Goal: Download file/media

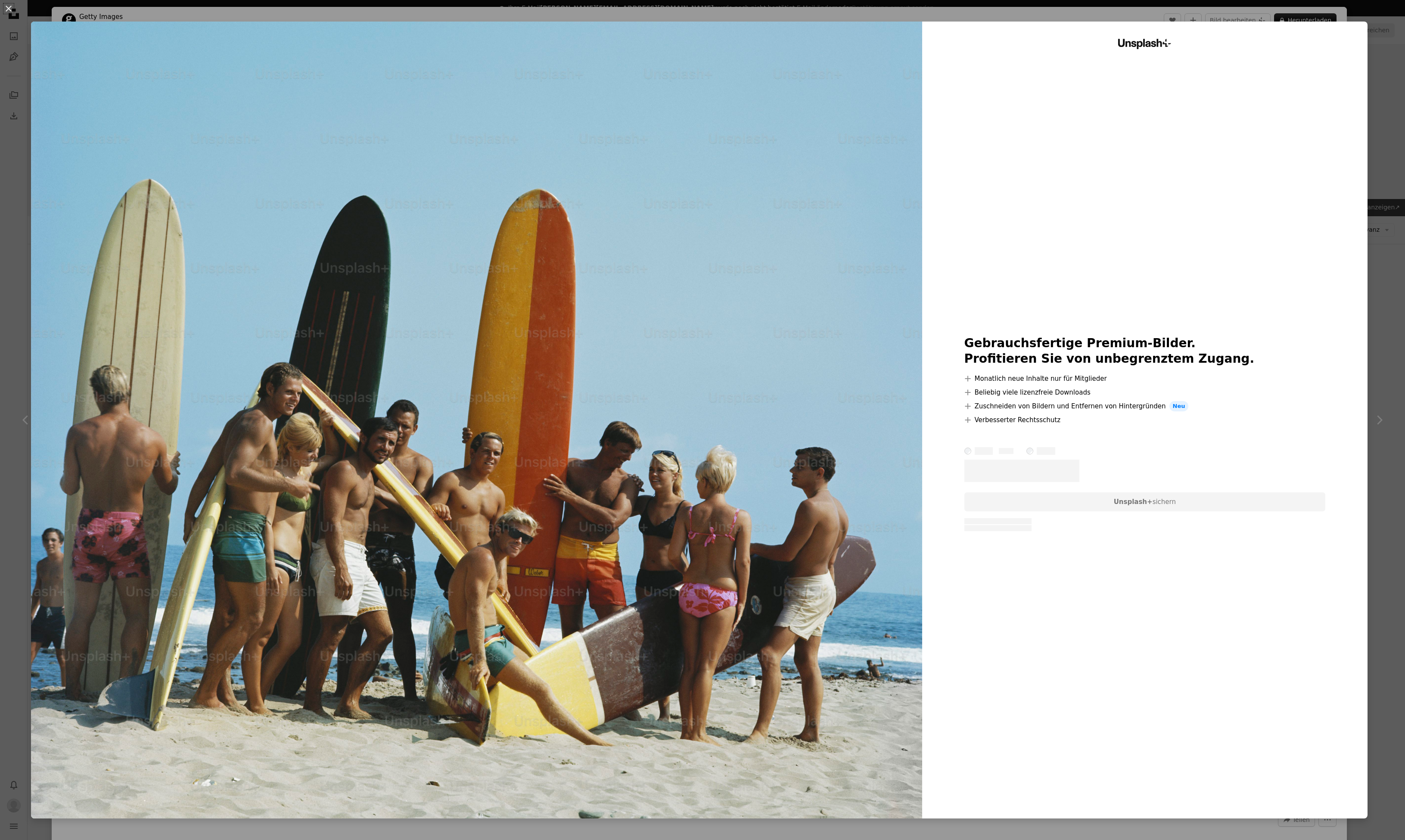
scroll to position [17781, 0]
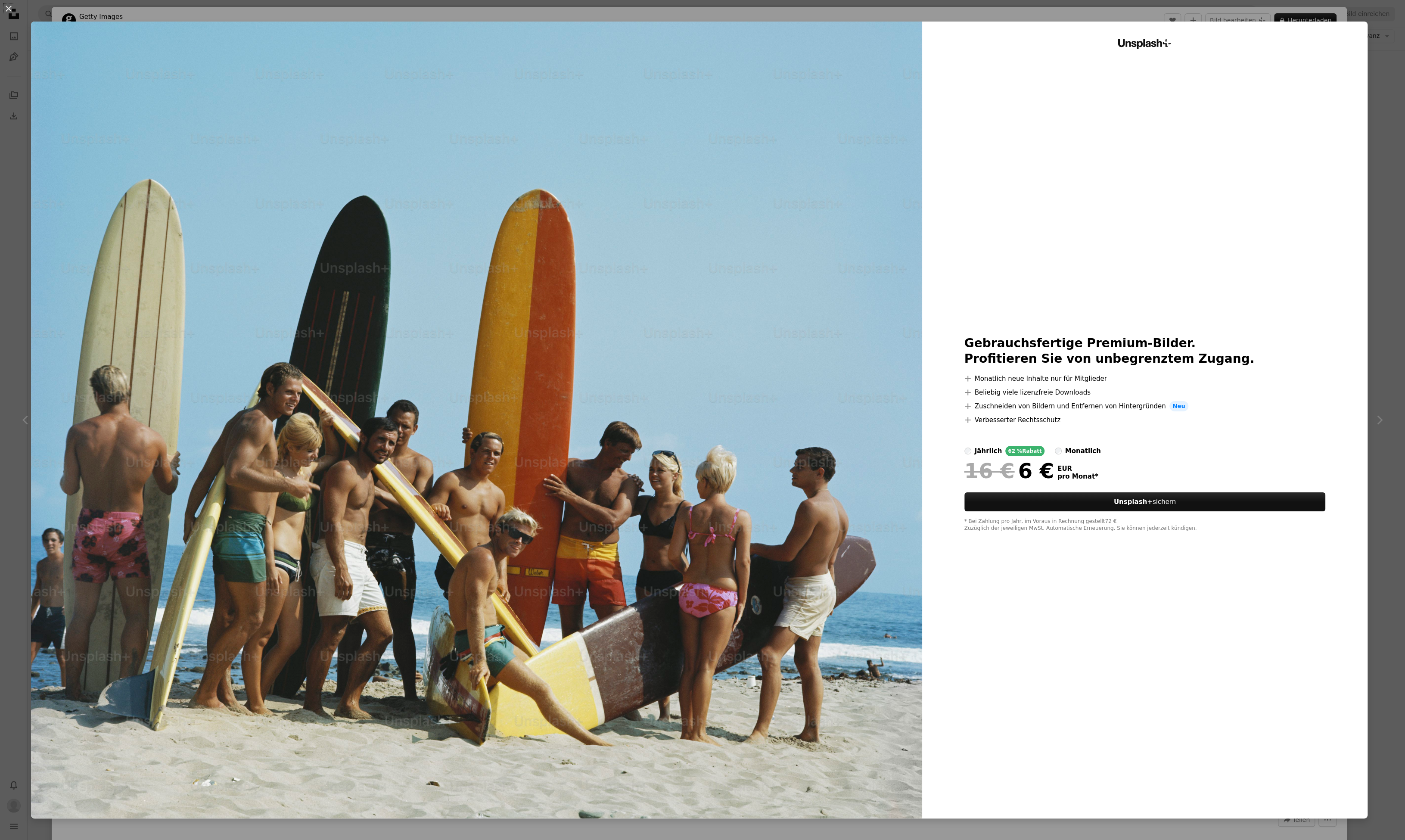
click at [13, 11] on button "An X shape" at bounding box center [8, 8] width 10 height 10
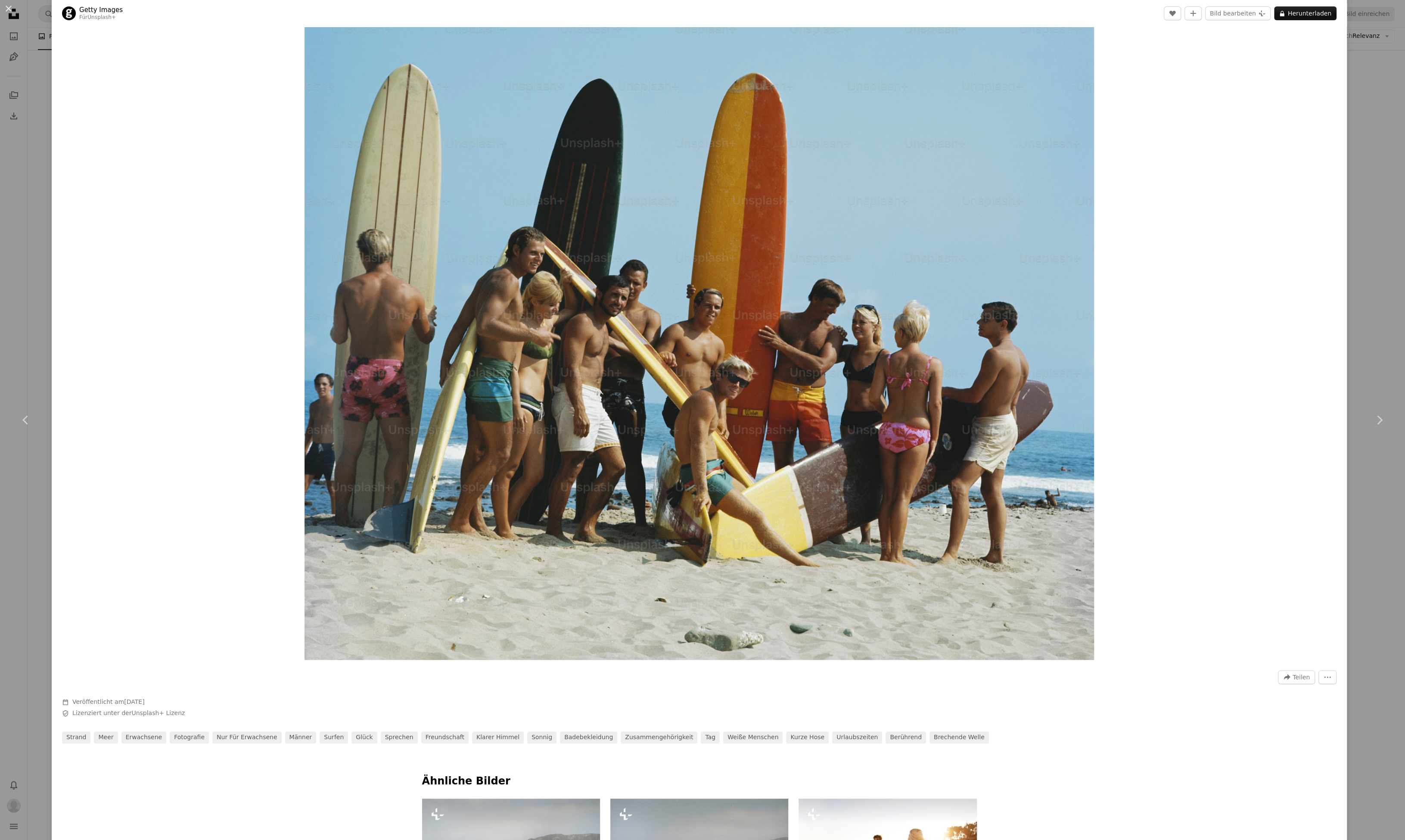
scroll to position [147, 0]
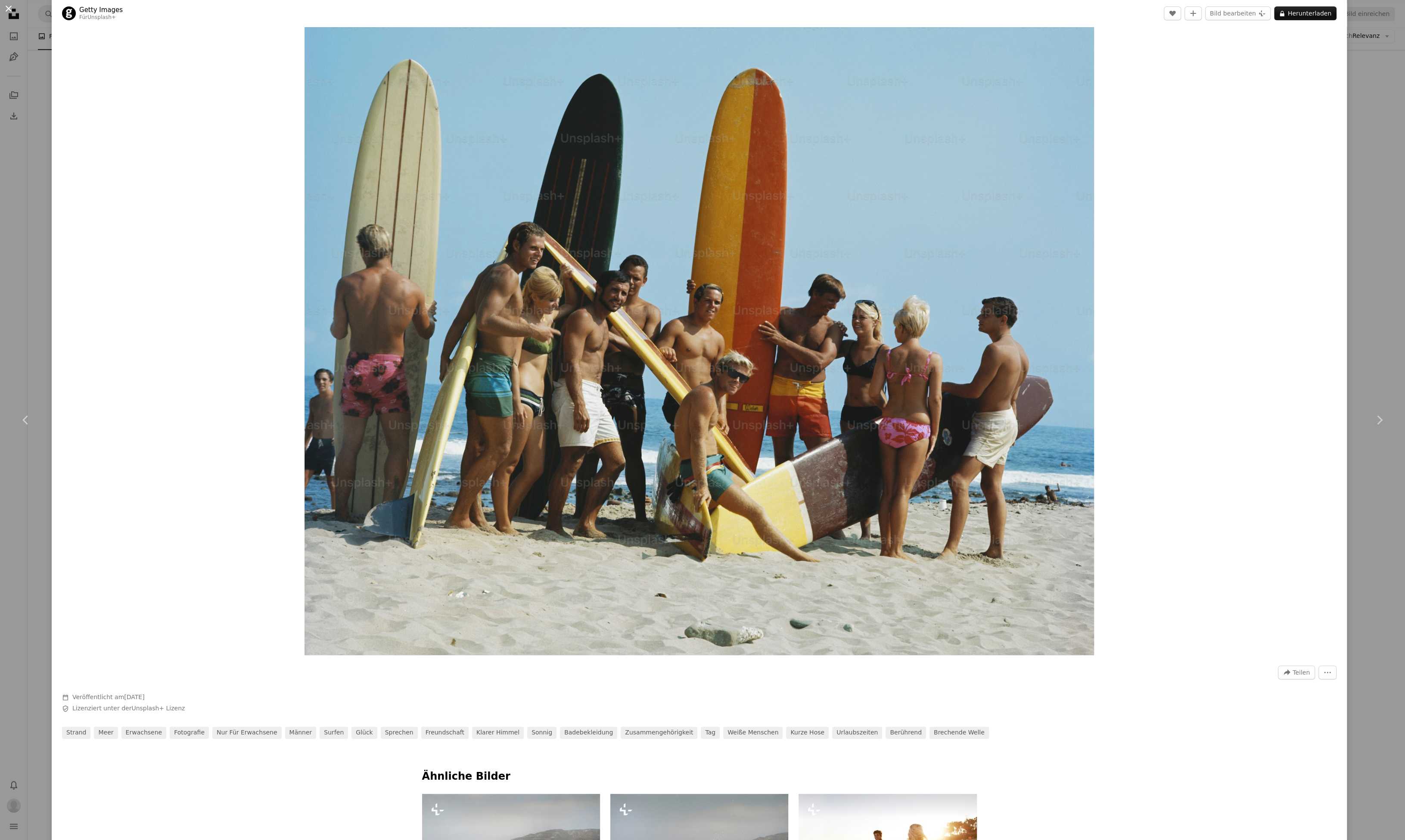
click at [9, 9] on button "An X shape" at bounding box center [8, 8] width 10 height 10
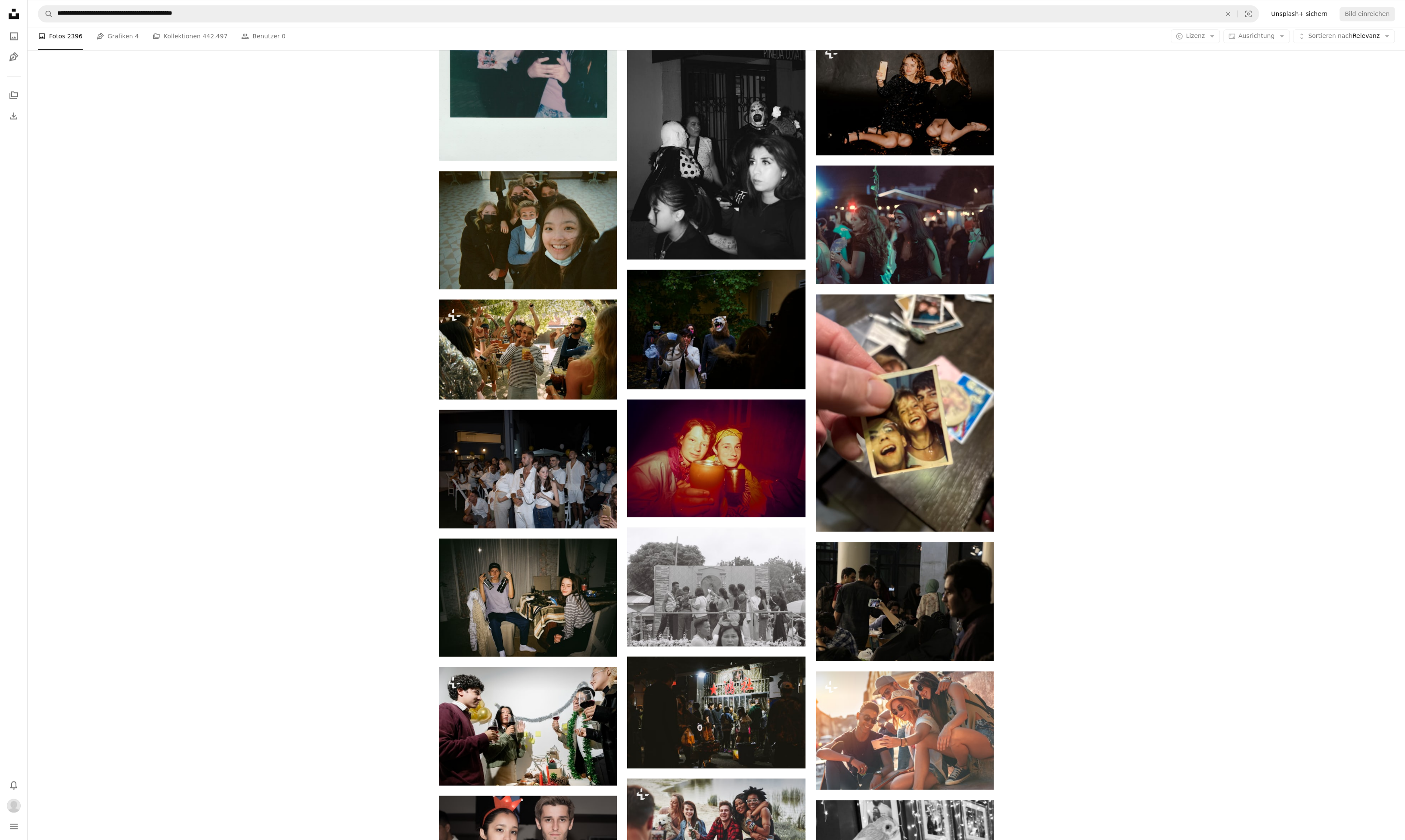
scroll to position [18289, 0]
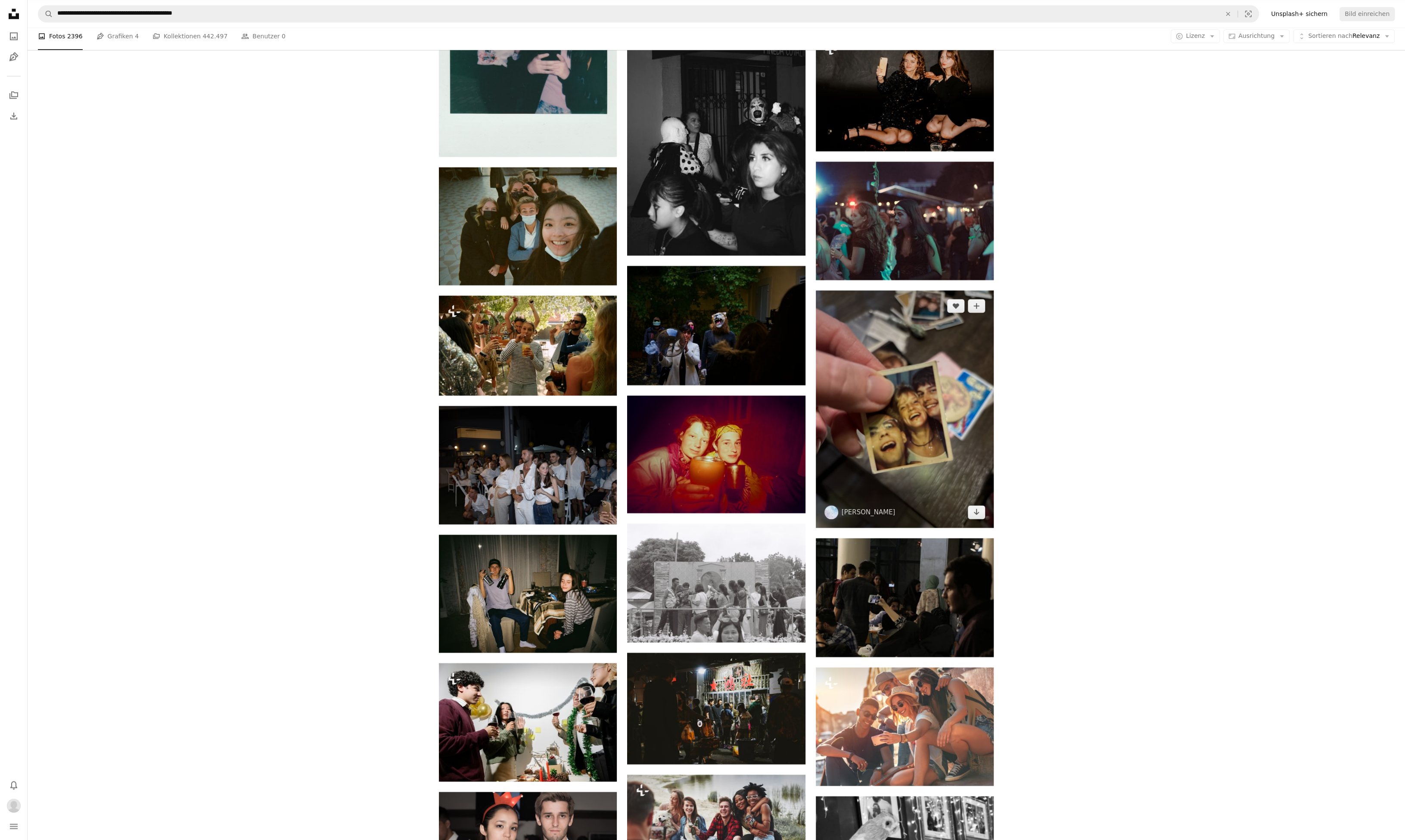
click at [918, 449] on img at bounding box center [905, 409] width 178 height 237
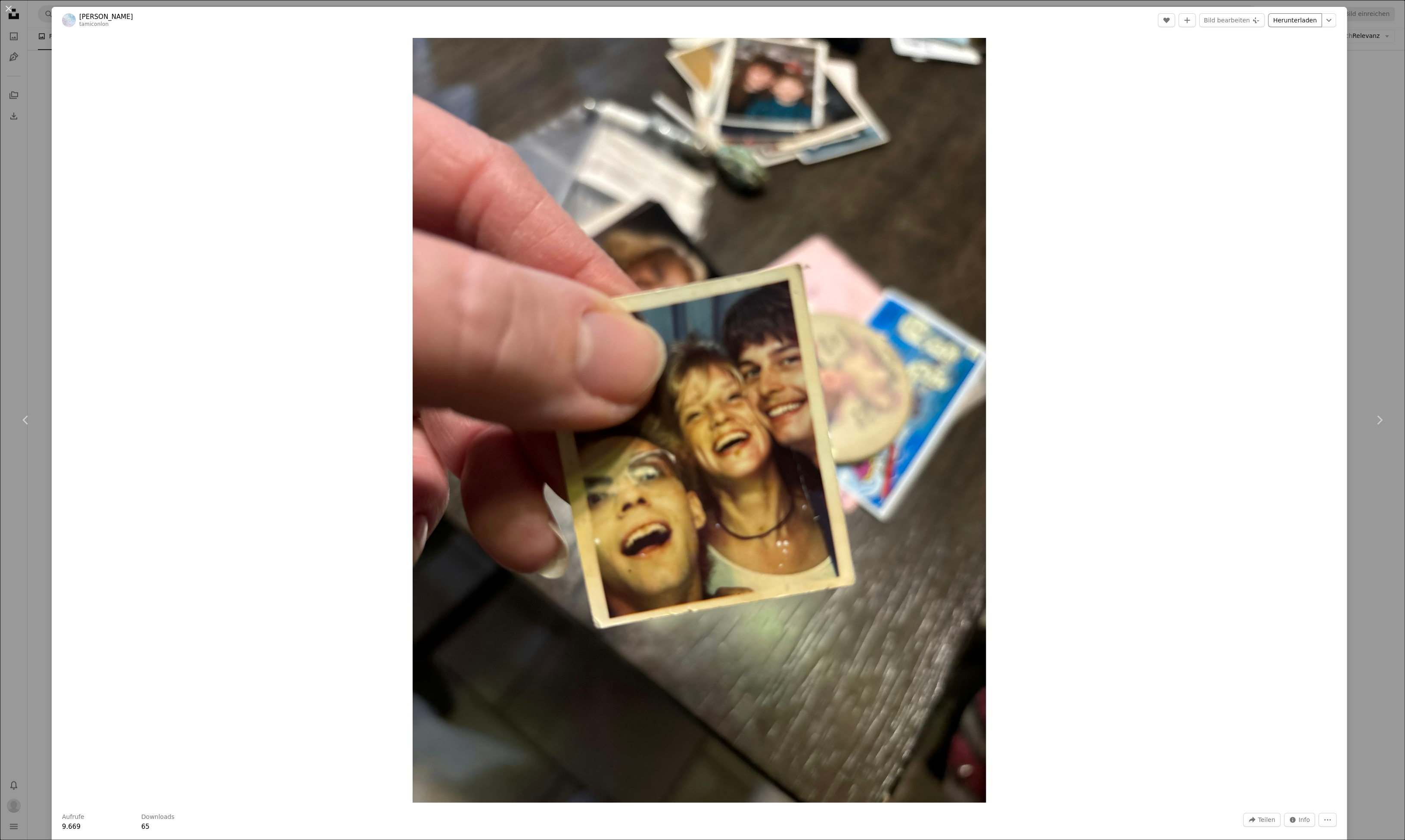
click at [1304, 21] on link "Herunterladen" at bounding box center [1295, 20] width 54 height 14
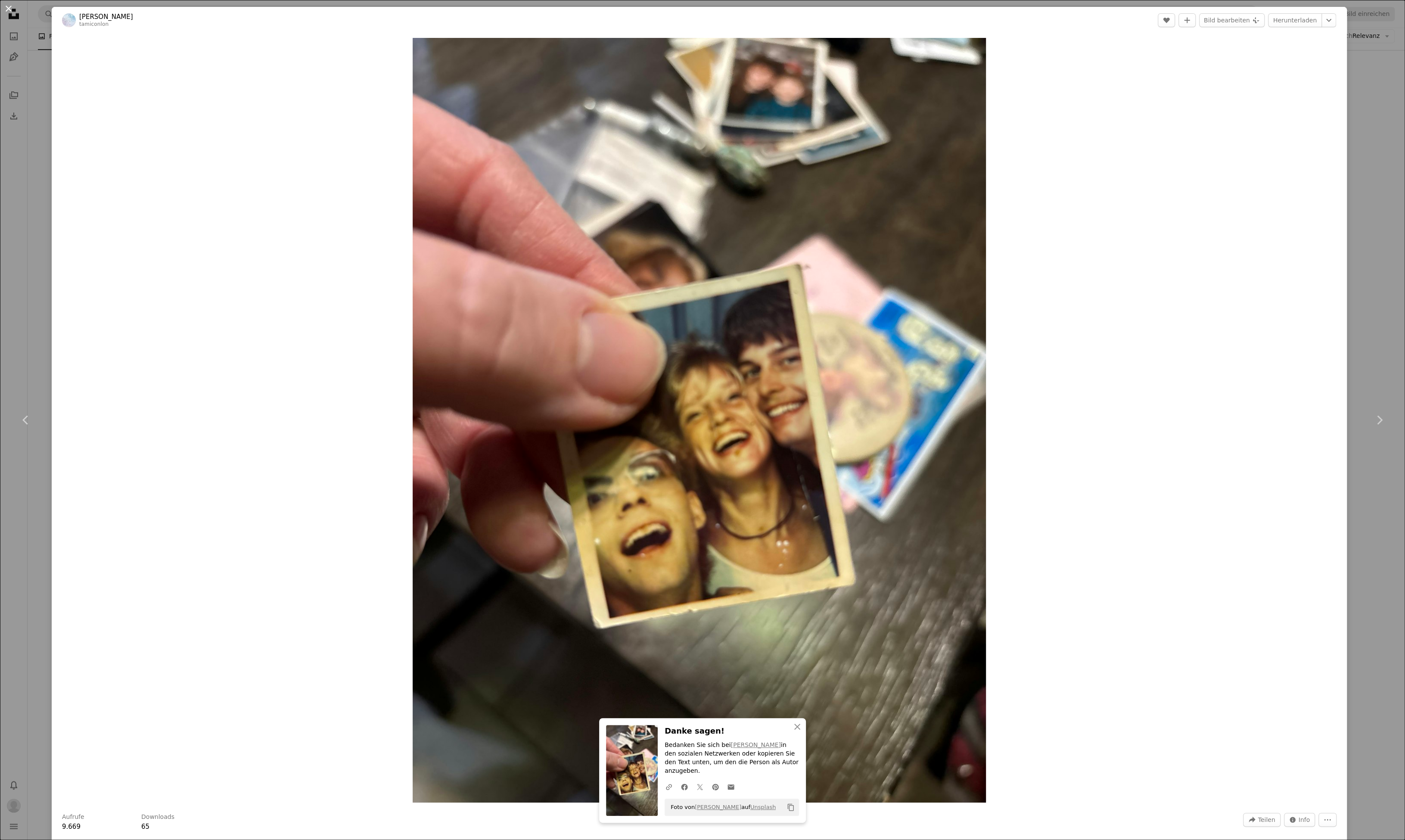
click at [9, 7] on button "An X shape" at bounding box center [8, 8] width 10 height 10
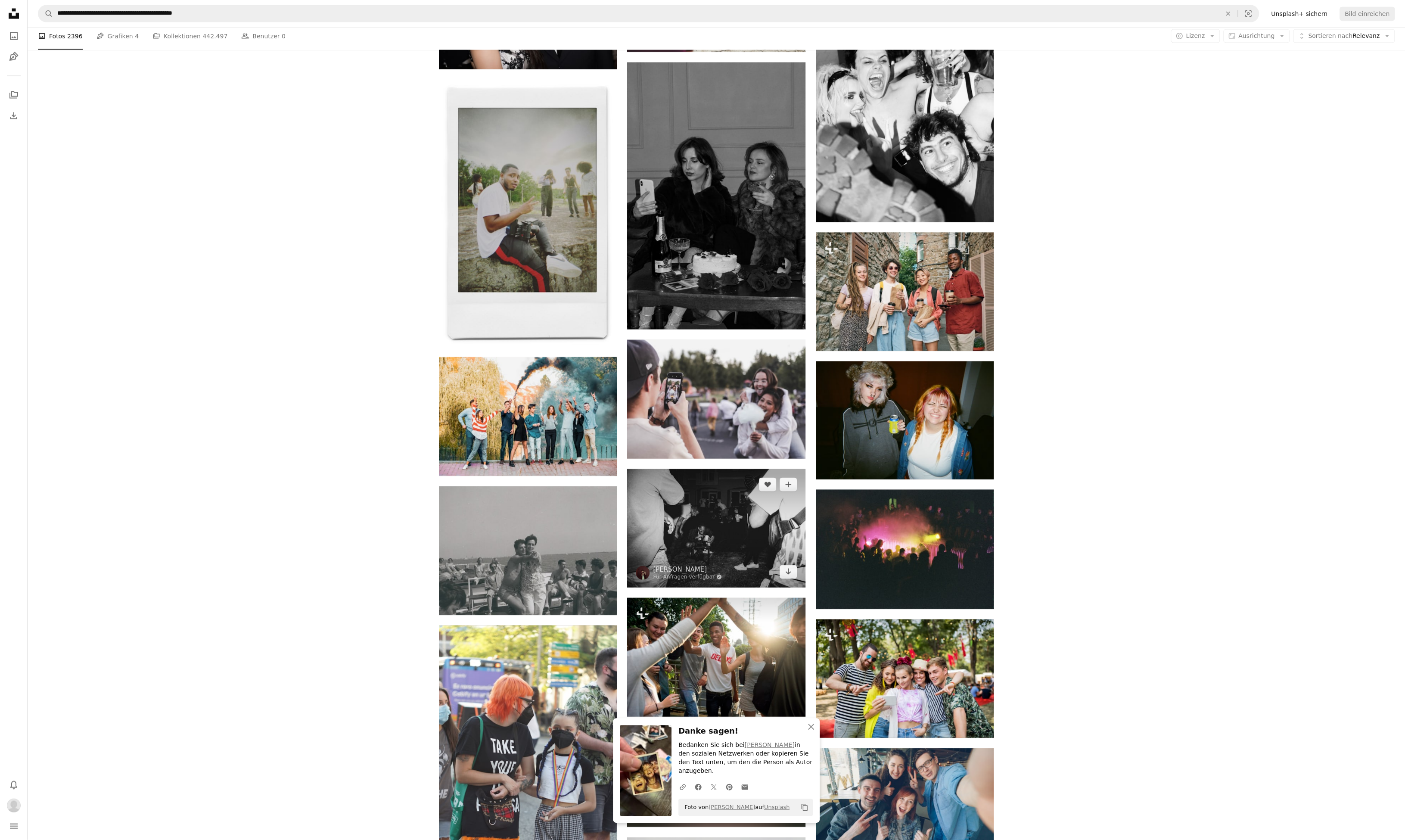
scroll to position [19173, 0]
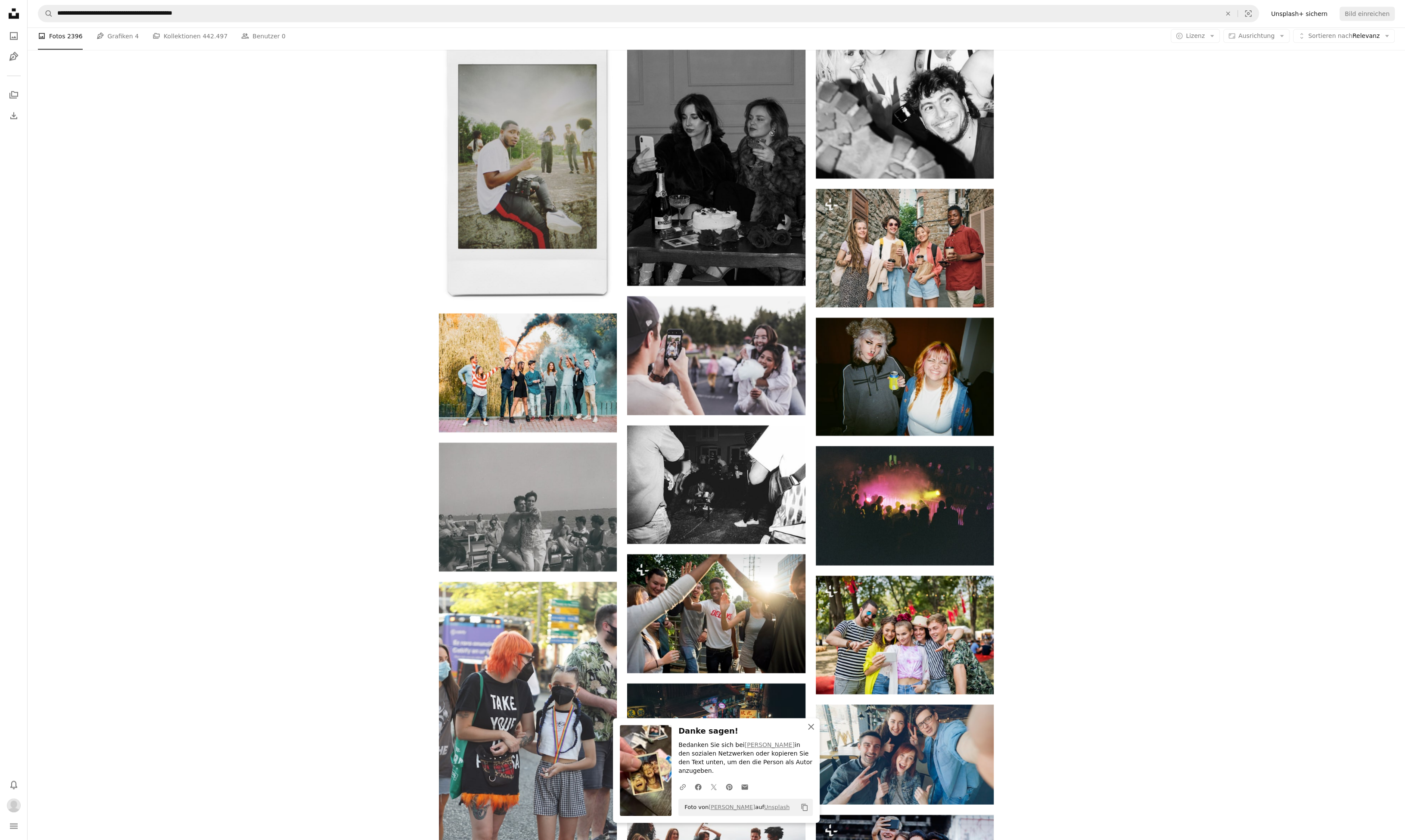
click at [812, 730] on icon "button" at bounding box center [810, 727] width 6 height 6
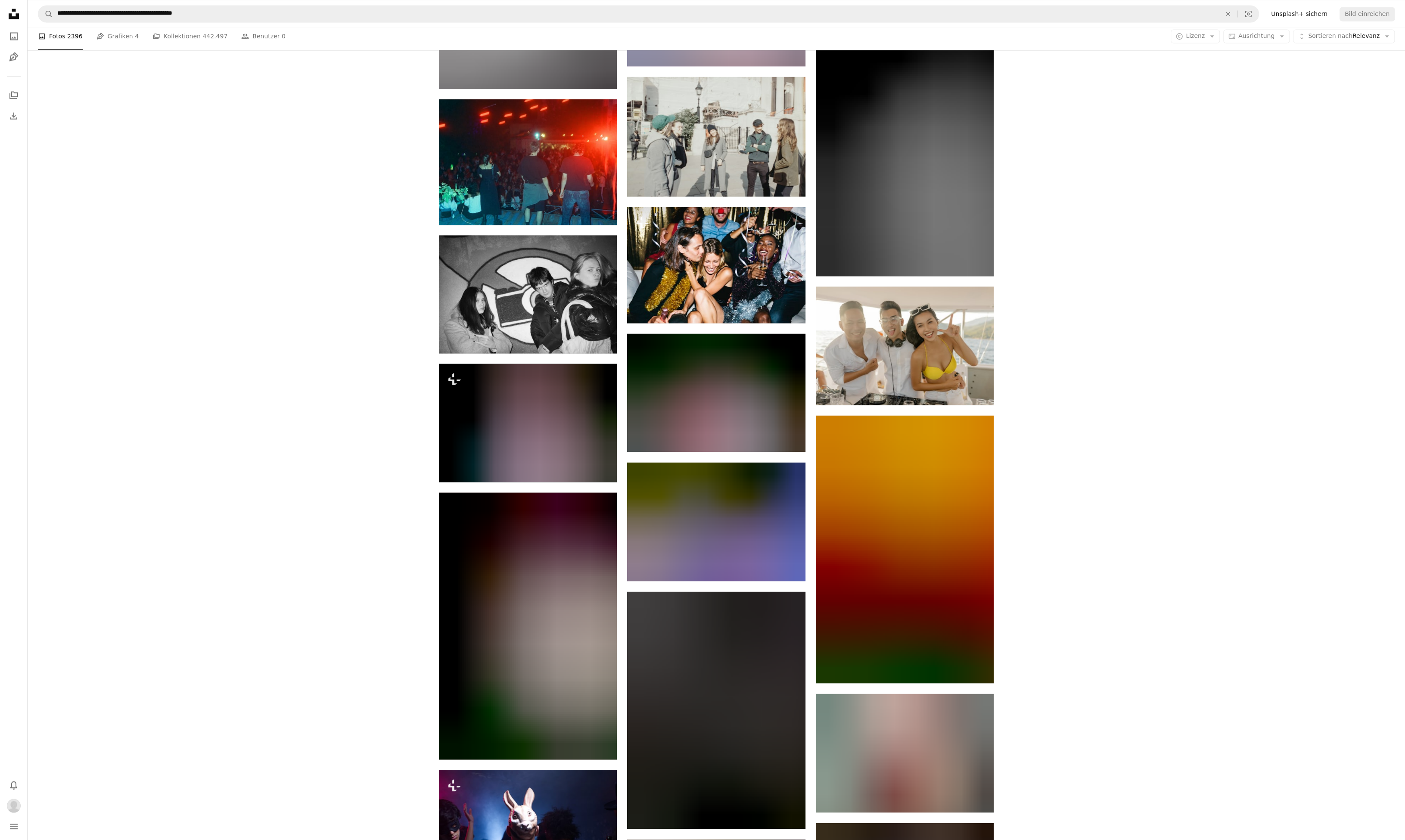
scroll to position [27065, 0]
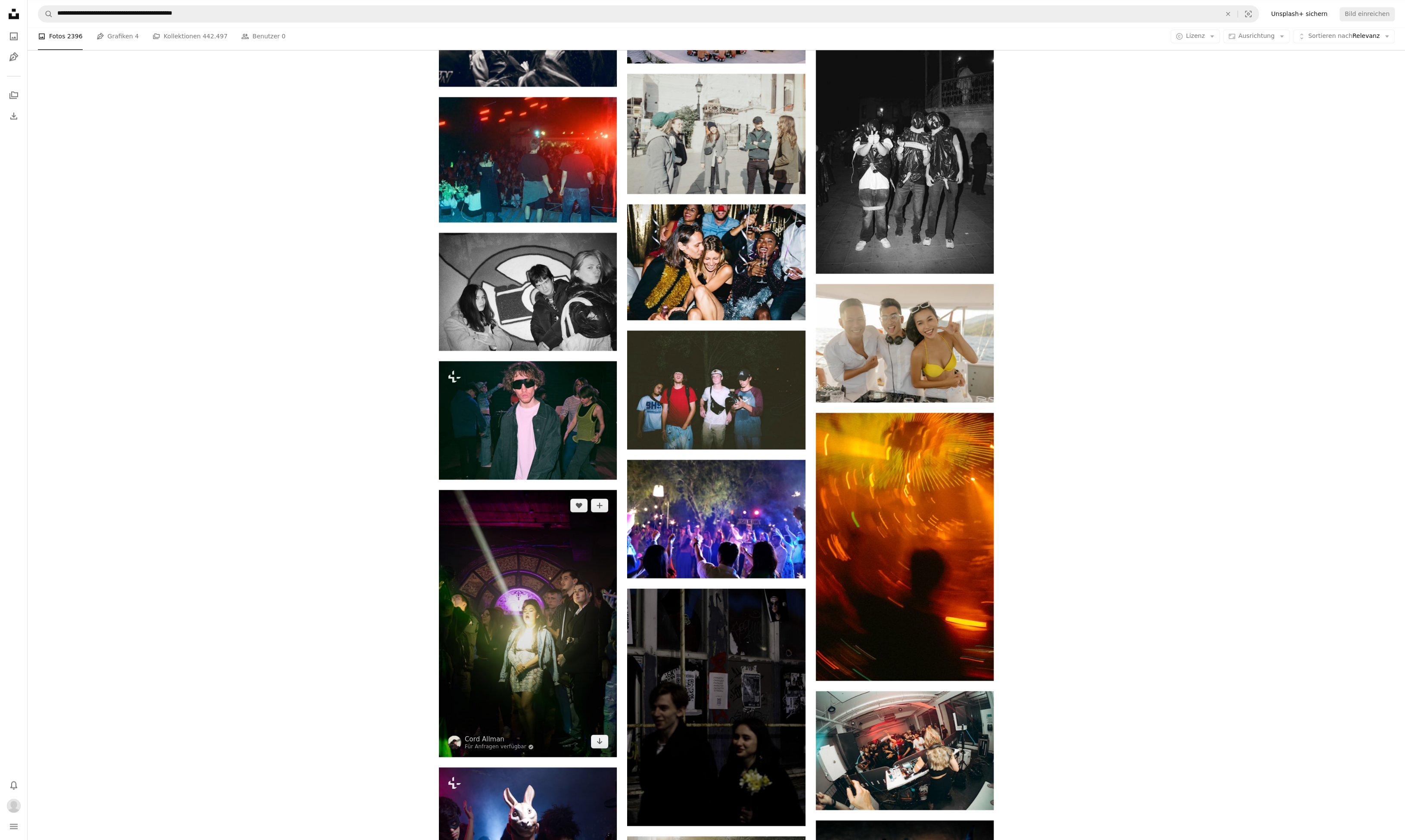
click at [572, 634] on img at bounding box center [528, 623] width 178 height 267
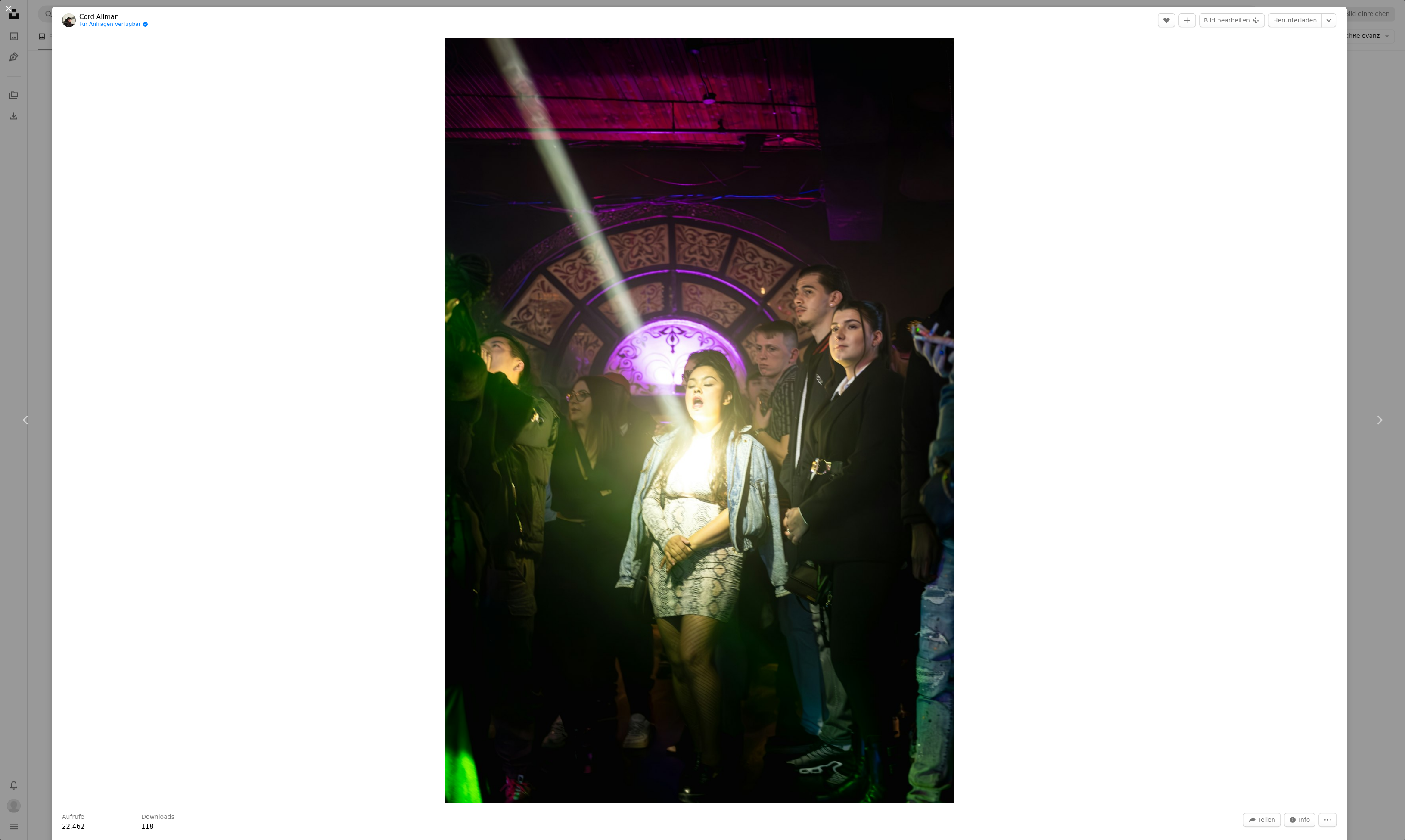
click at [8, 8] on button "An X shape" at bounding box center [8, 8] width 10 height 10
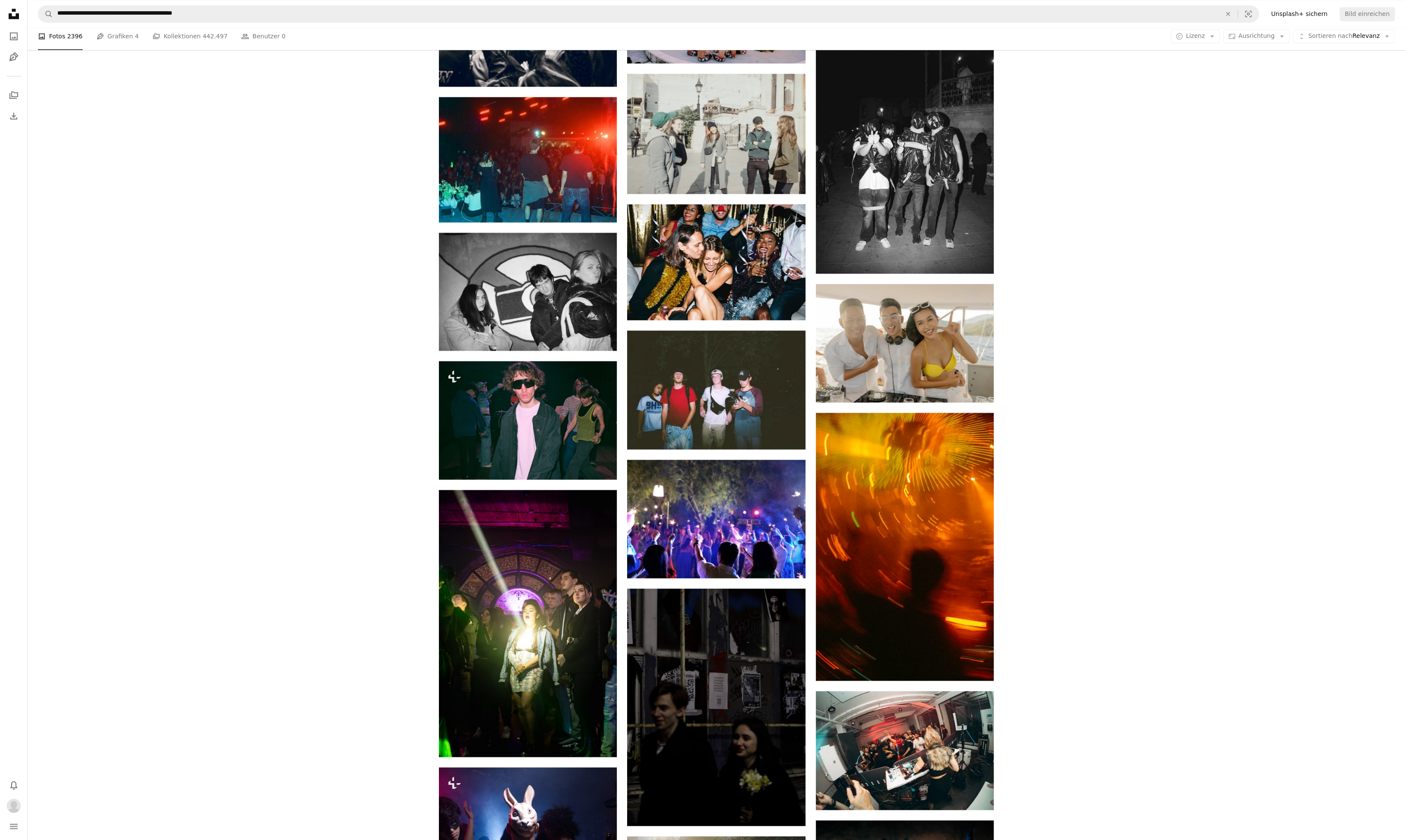
scroll to position [27065, 0]
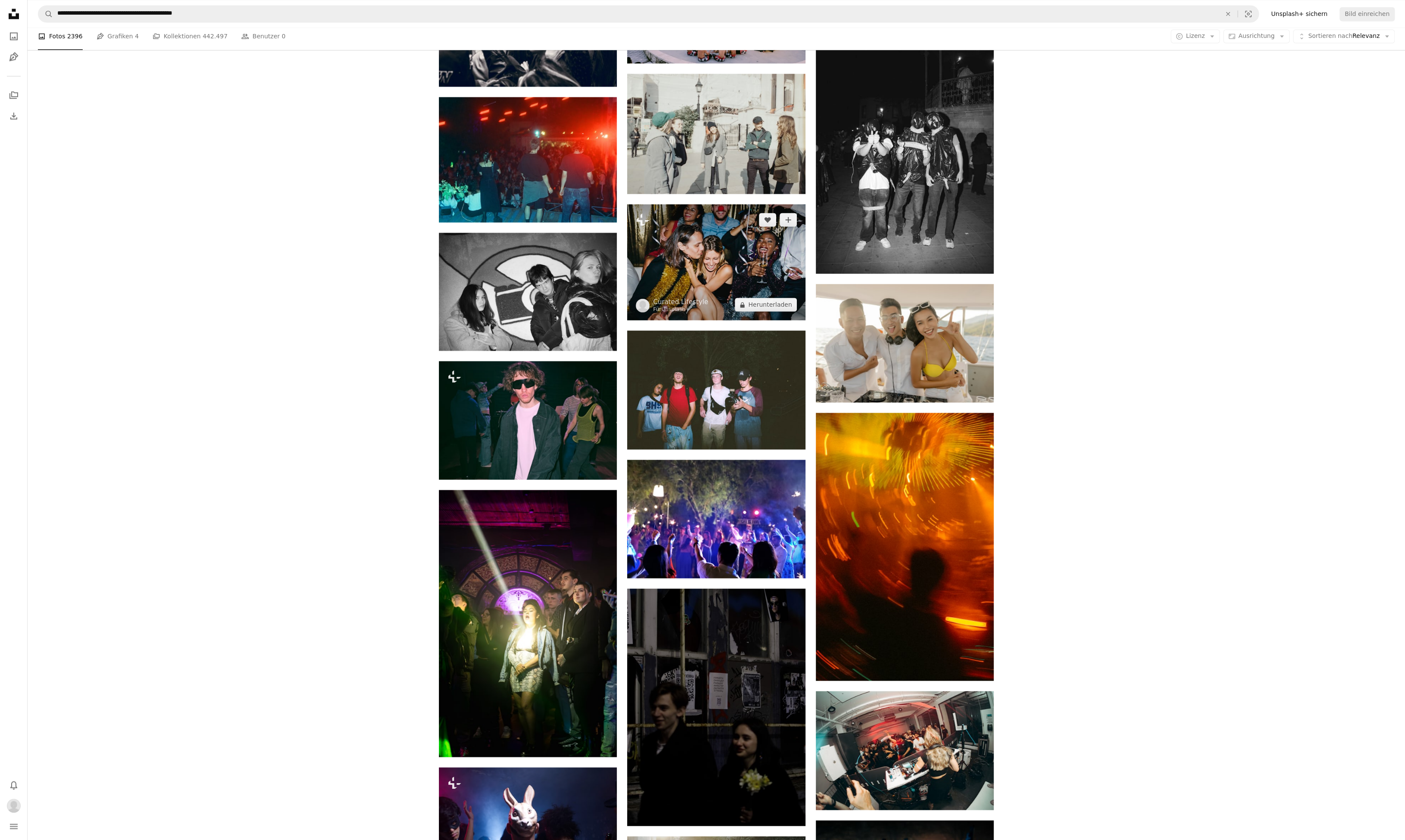
click at [722, 238] on img at bounding box center [716, 262] width 178 height 116
click at [693, 252] on img at bounding box center [716, 262] width 178 height 116
click at [694, 252] on img at bounding box center [716, 262] width 178 height 116
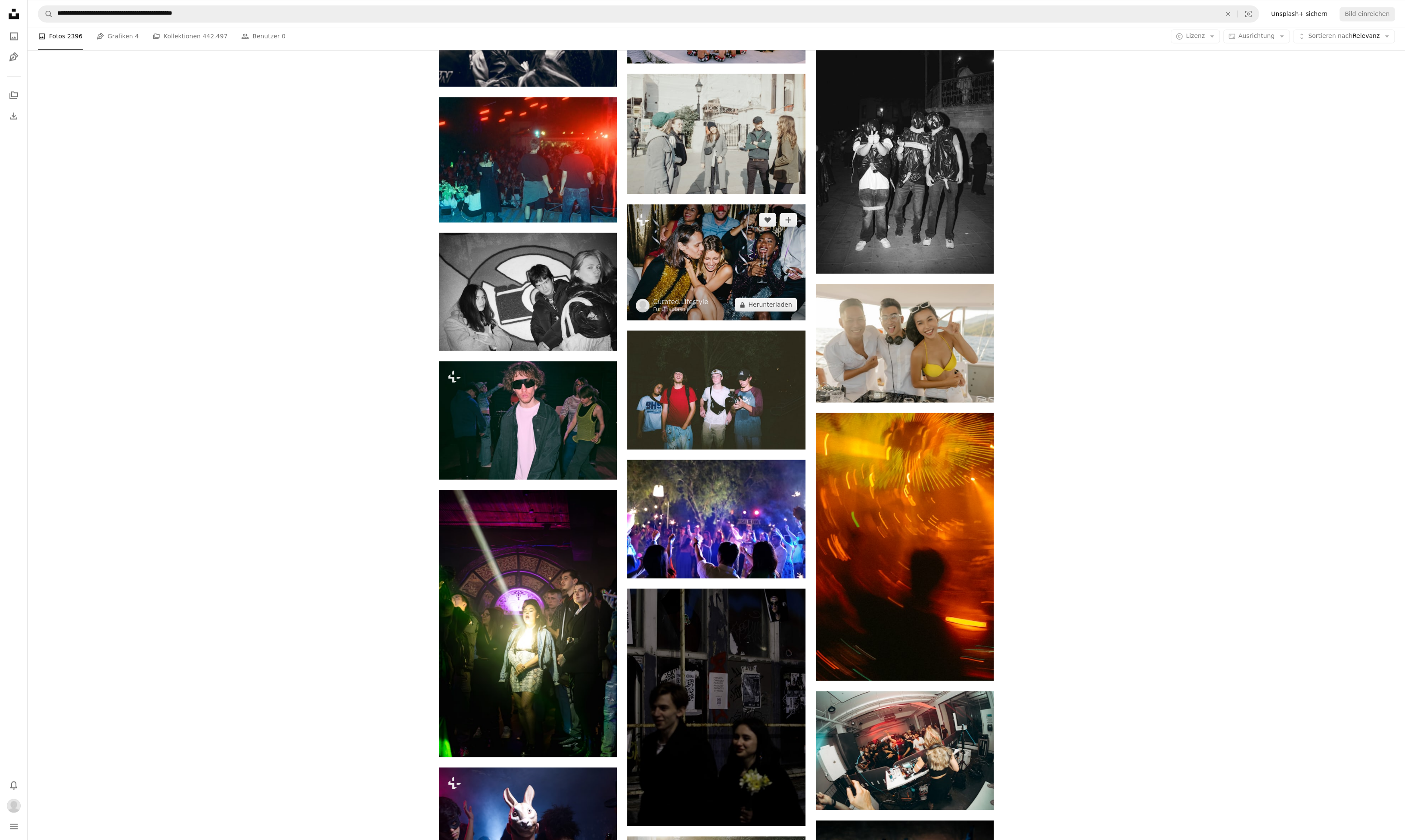
click at [735, 273] on img at bounding box center [716, 262] width 178 height 116
click at [728, 273] on img at bounding box center [716, 262] width 178 height 116
drag, startPoint x: 728, startPoint y: 273, endPoint x: 733, endPoint y: 272, distance: 5.1
click at [733, 272] on img at bounding box center [716, 262] width 178 height 116
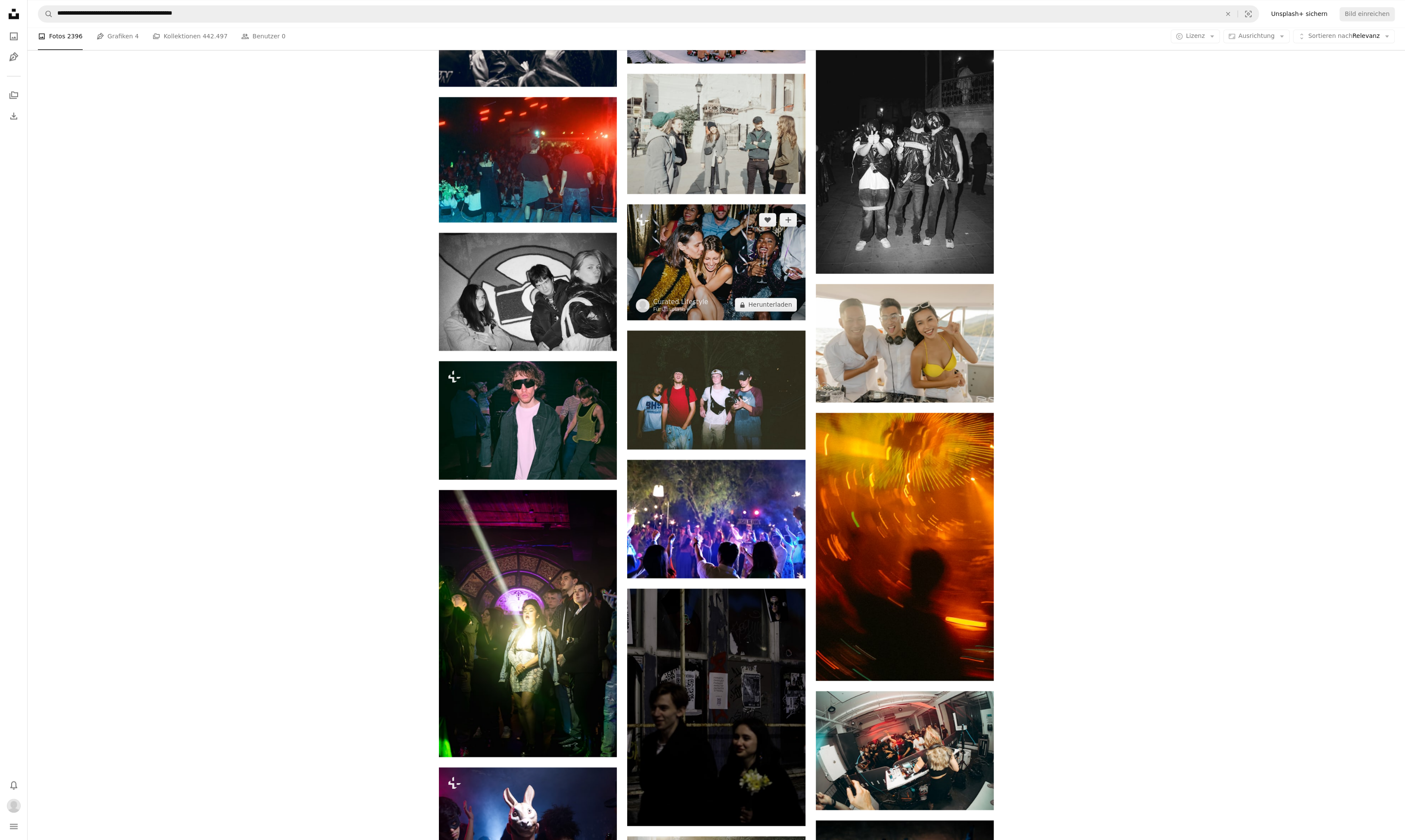
click at [694, 268] on img at bounding box center [716, 262] width 178 height 116
drag, startPoint x: 698, startPoint y: 269, endPoint x: 689, endPoint y: 272, distance: 9.5
click at [698, 269] on img at bounding box center [716, 262] width 178 height 116
click at [684, 269] on img at bounding box center [716, 262] width 178 height 116
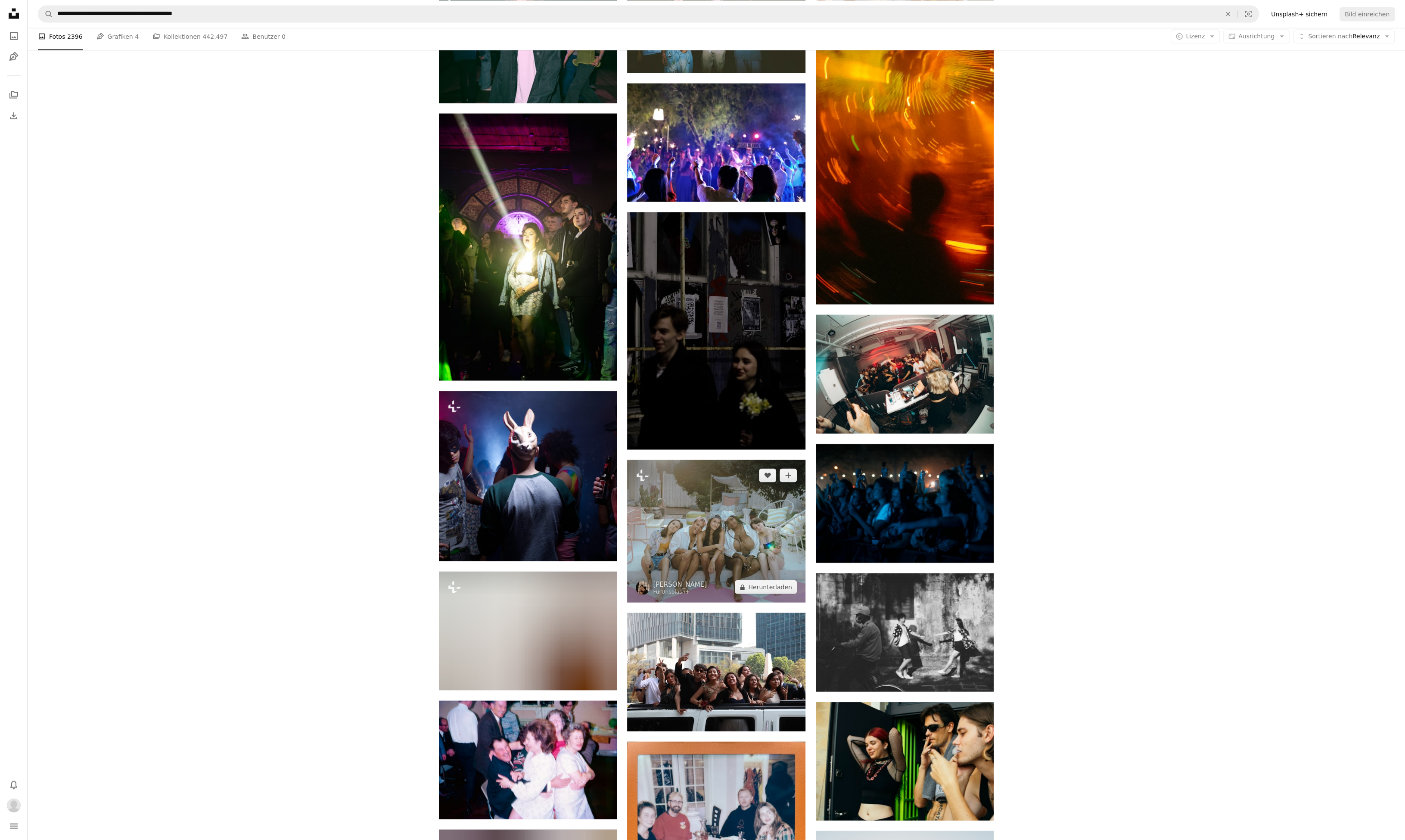
scroll to position [27441, 0]
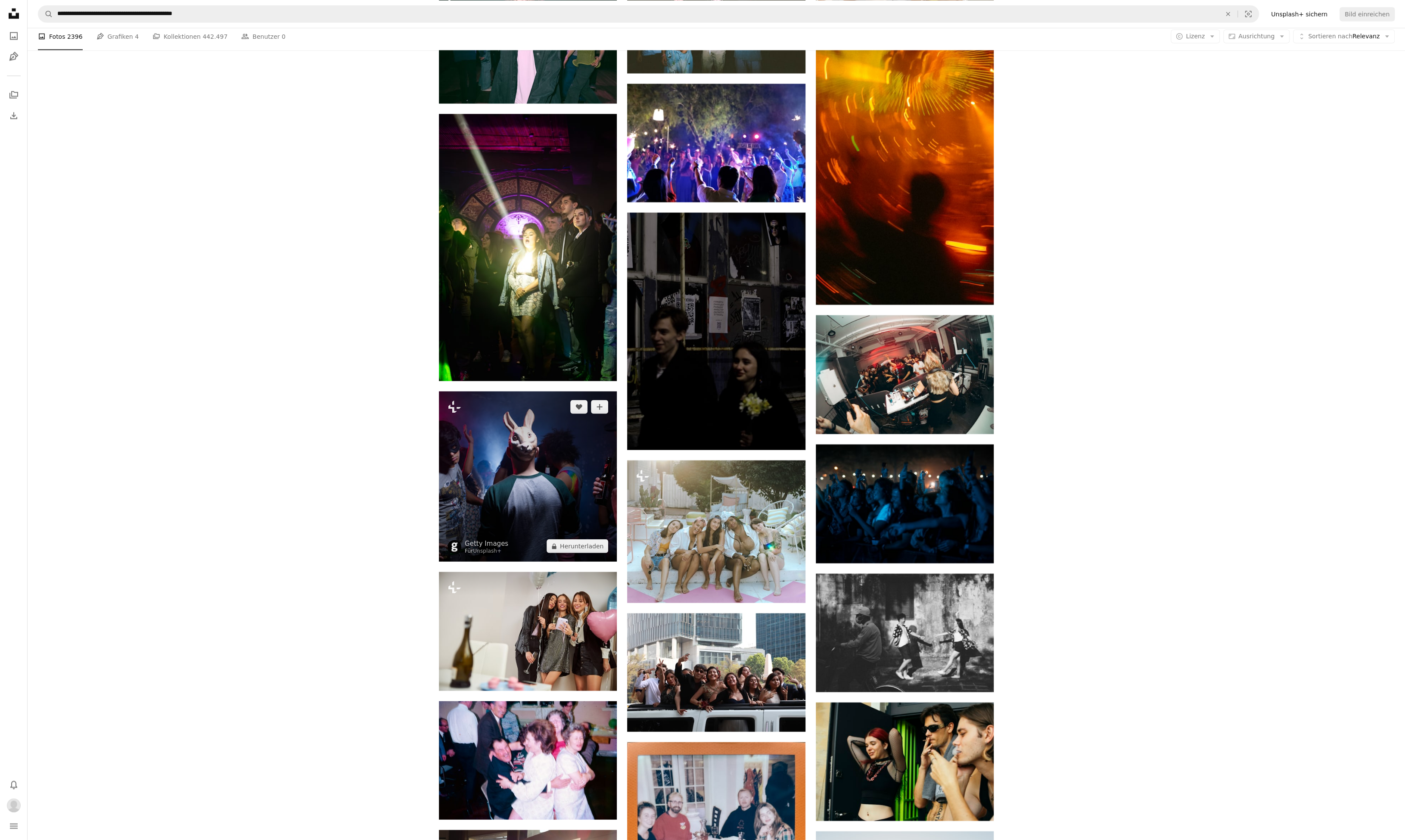
click at [559, 470] on img at bounding box center [528, 477] width 178 height 170
click at [544, 478] on img at bounding box center [528, 477] width 178 height 170
click at [497, 477] on img at bounding box center [528, 477] width 178 height 170
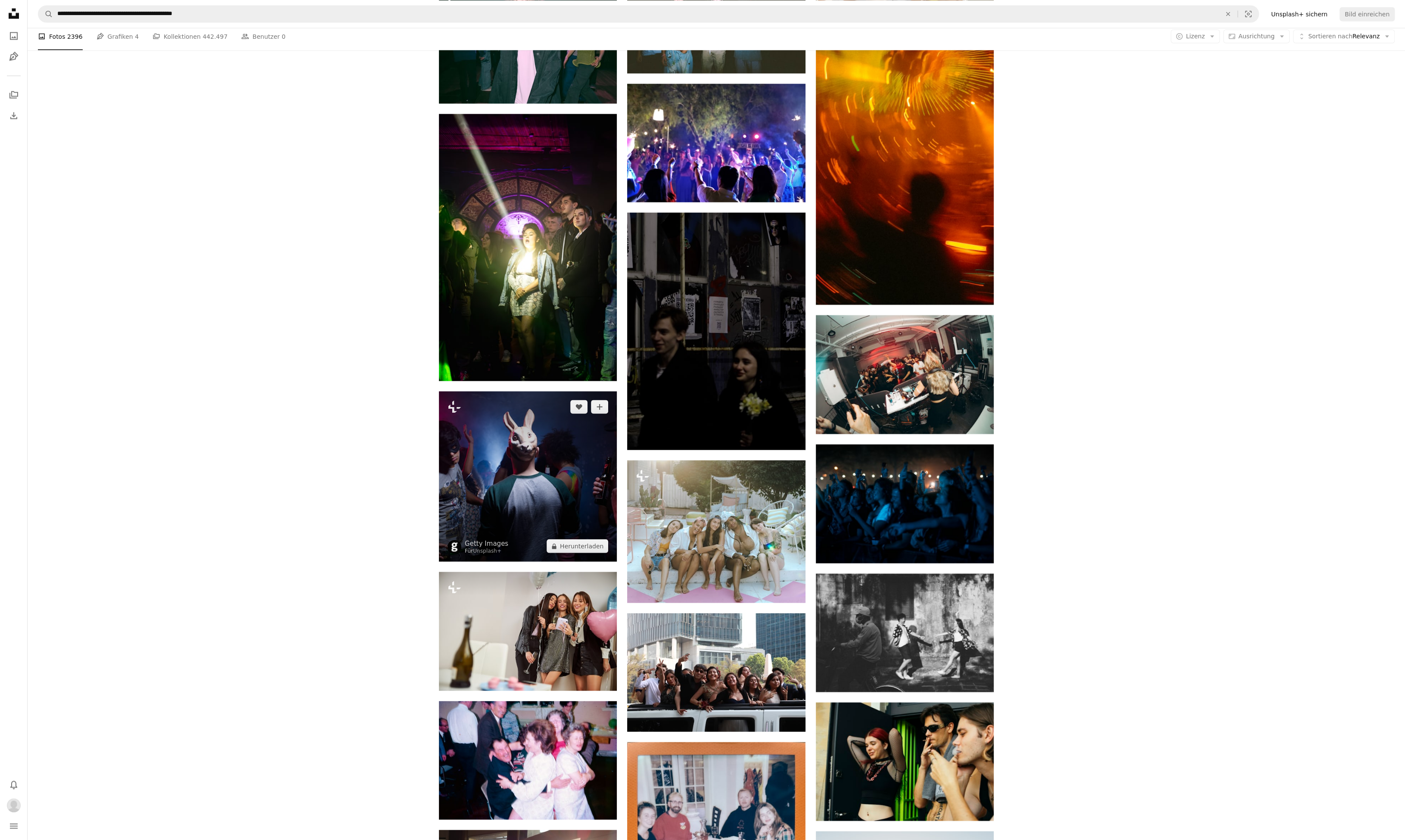
click at [497, 477] on img at bounding box center [528, 477] width 178 height 170
drag, startPoint x: 351, startPoint y: 518, endPoint x: 506, endPoint y: 482, distance: 159.1
click at [531, 459] on img at bounding box center [528, 477] width 178 height 170
click at [531, 510] on img at bounding box center [528, 477] width 178 height 170
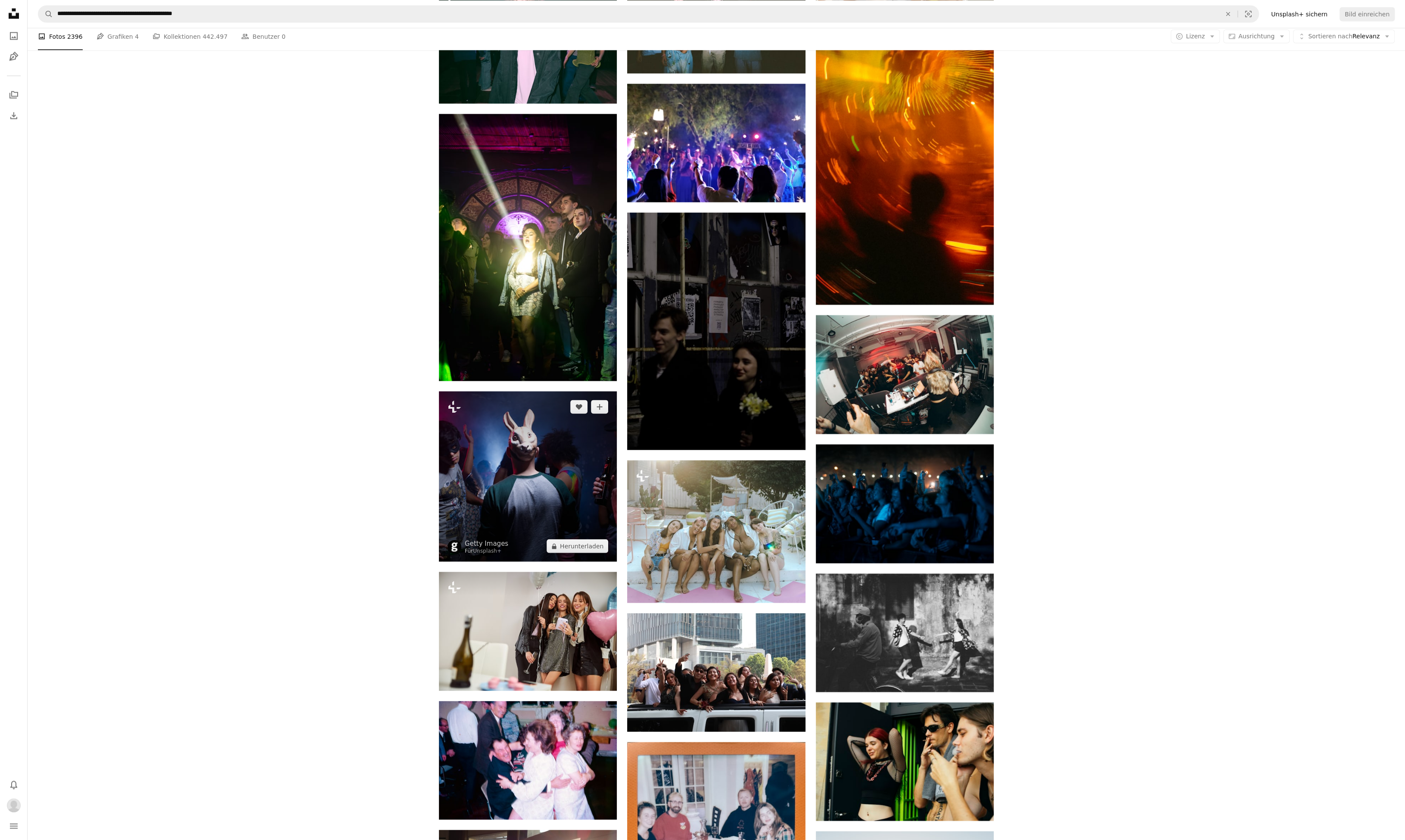
click at [531, 510] on img at bounding box center [528, 477] width 178 height 170
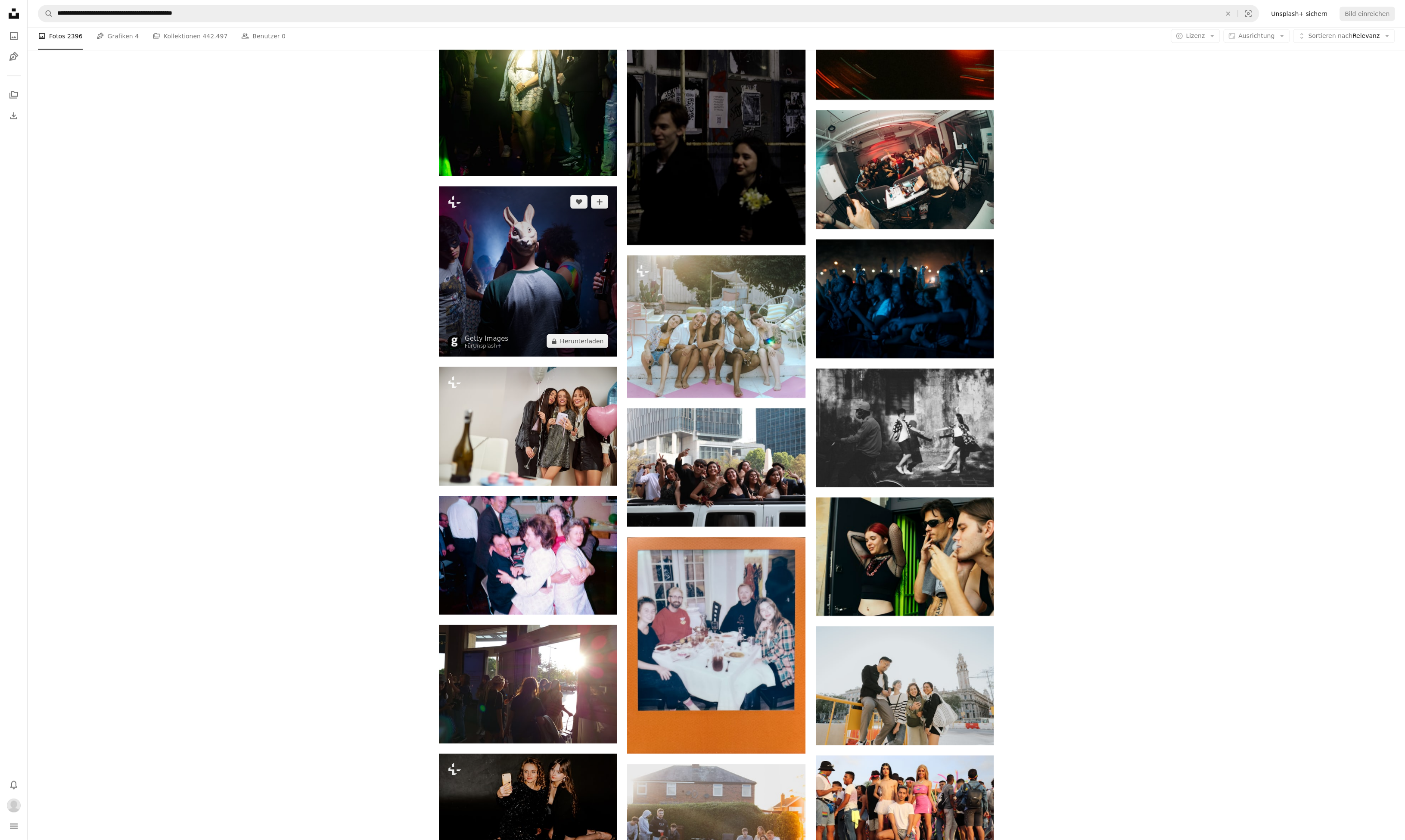
scroll to position [27738, 0]
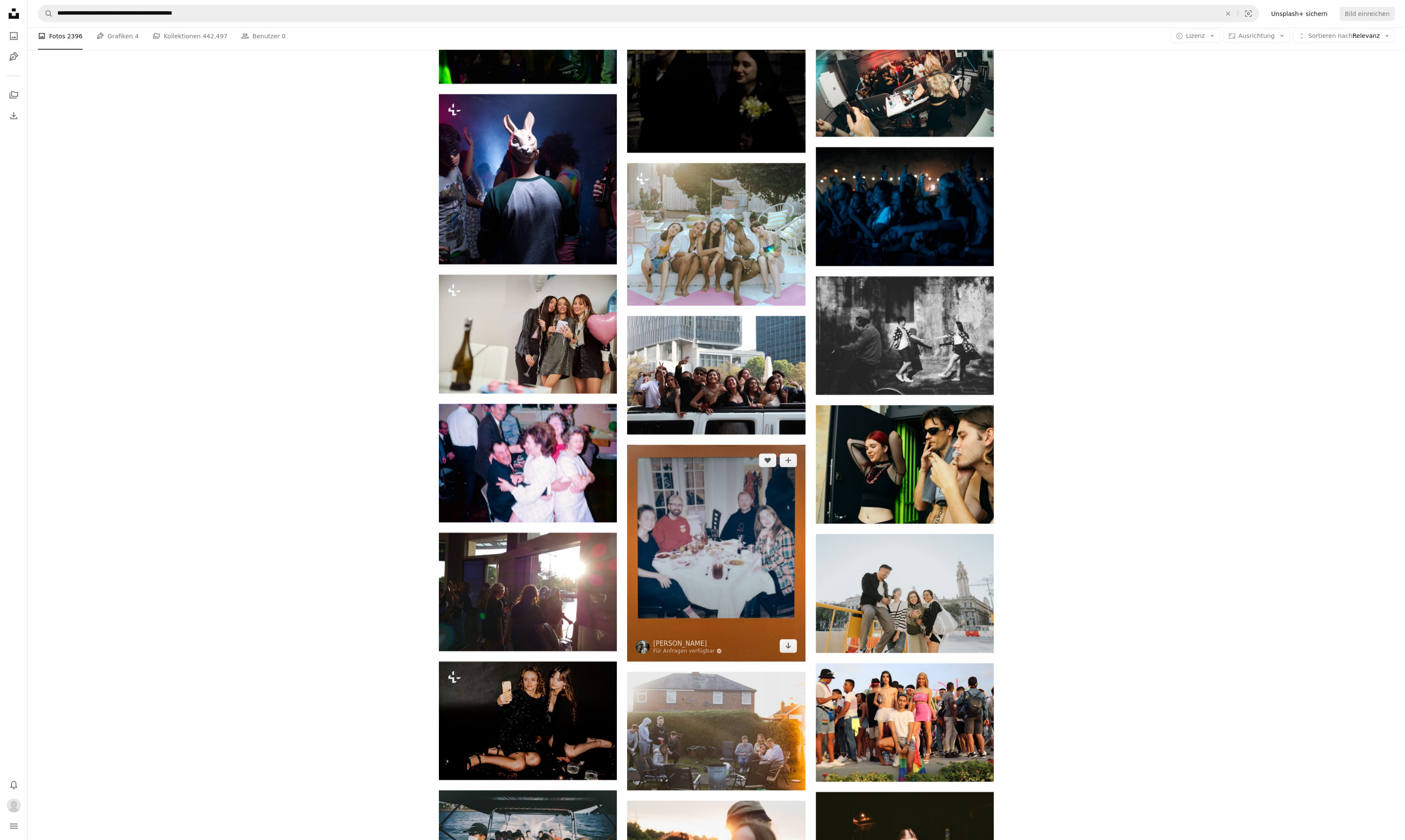
click at [728, 554] on img at bounding box center [716, 553] width 178 height 217
click at [769, 553] on img at bounding box center [716, 553] width 178 height 217
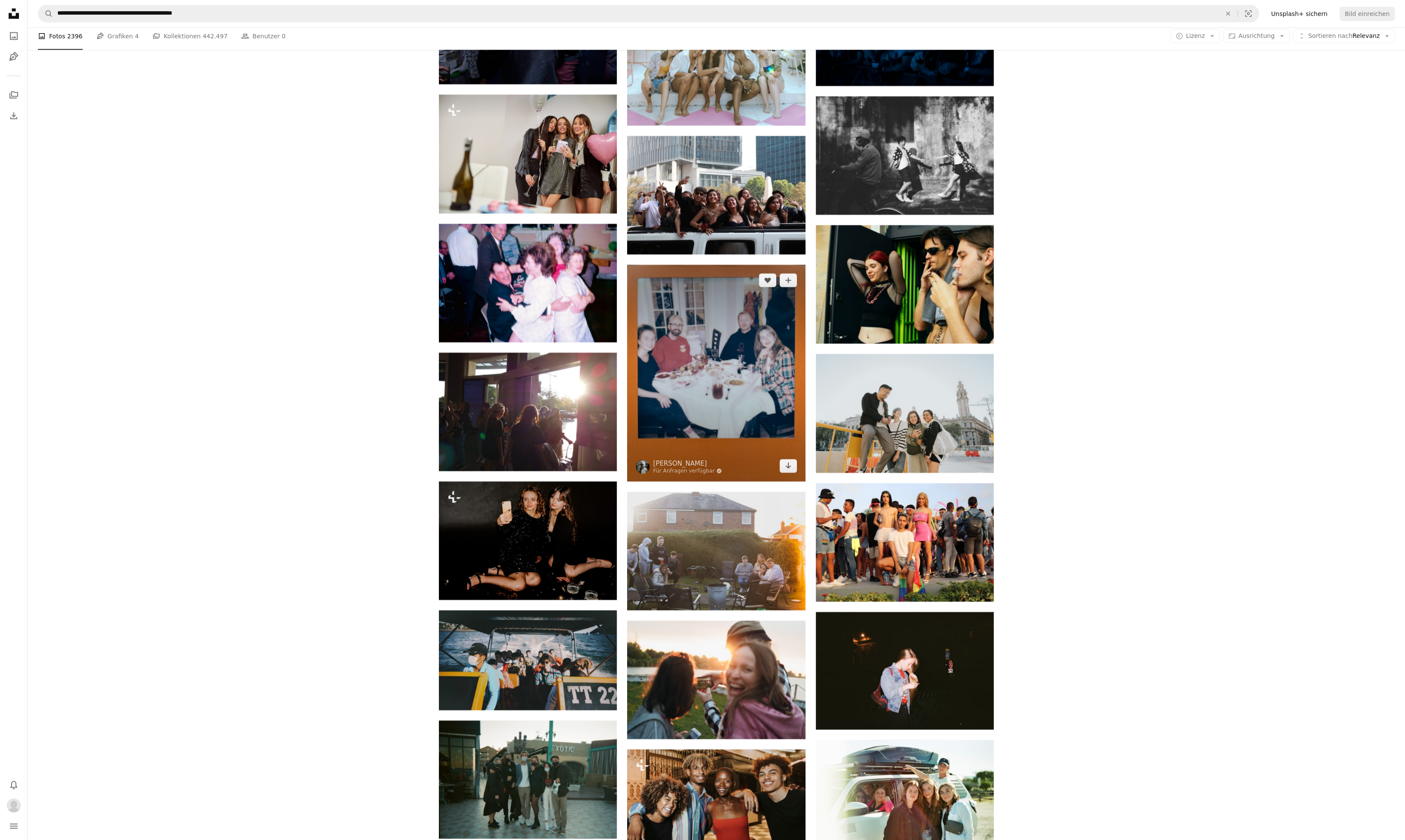
scroll to position [27919, 0]
